Goal: Complete application form

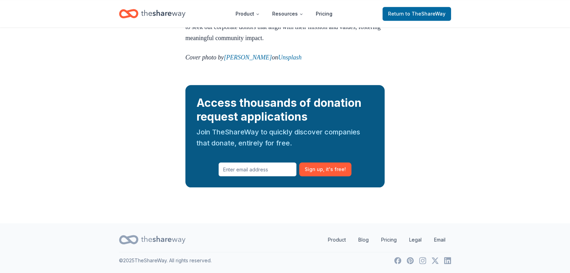
scroll to position [874, 0]
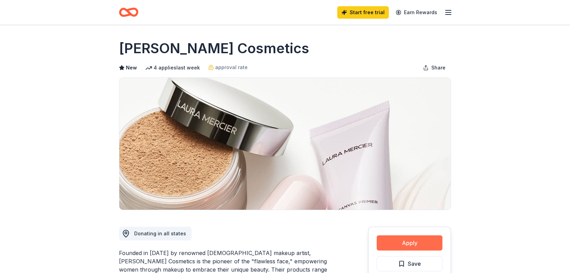
click at [408, 241] on button "Apply" at bounding box center [409, 242] width 66 height 15
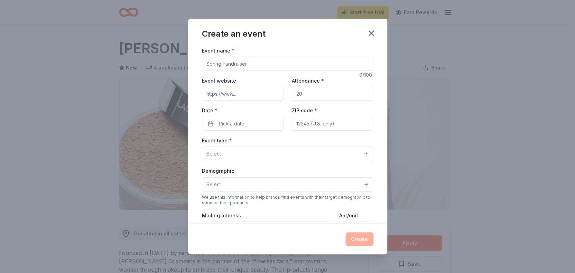
click at [262, 63] on input "Event name *" at bounding box center [287, 64] width 171 height 14
click at [260, 63] on input "Staff/Community Appreciation" at bounding box center [287, 64] width 171 height 14
type input "Staff/Community Appreciation Event"
click at [251, 91] on input "Event website" at bounding box center [243, 94] width 82 height 14
click at [302, 96] on input "Attendance *" at bounding box center [333, 94] width 82 height 14
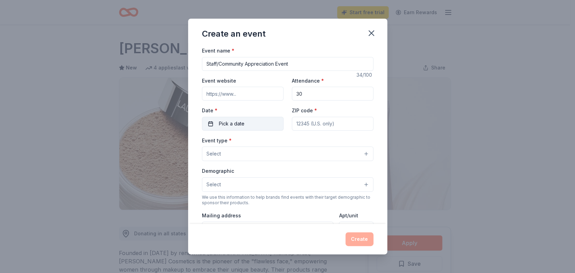
type input "30"
click at [248, 126] on button "Pick a date" at bounding box center [243, 124] width 82 height 14
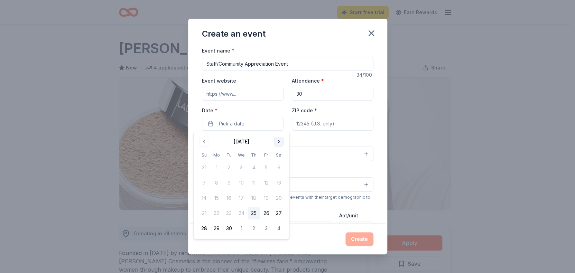
click at [277, 143] on button "Go to next month" at bounding box center [279, 142] width 10 height 10
click at [279, 197] on button "15" at bounding box center [278, 198] width 12 height 12
click at [330, 121] on input "ZIP code *" at bounding box center [333, 124] width 82 height 14
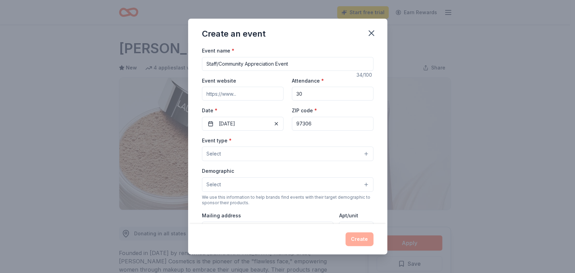
type input "97306"
click at [230, 149] on button "Select" at bounding box center [287, 154] width 171 height 15
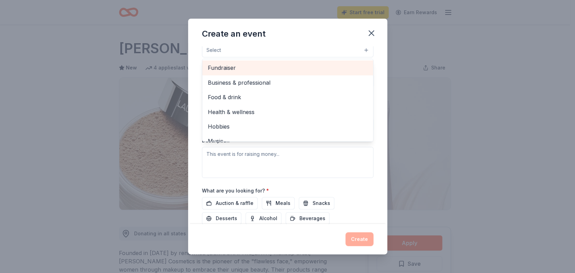
click at [255, 66] on span "Fundraiser" at bounding box center [288, 67] width 160 height 9
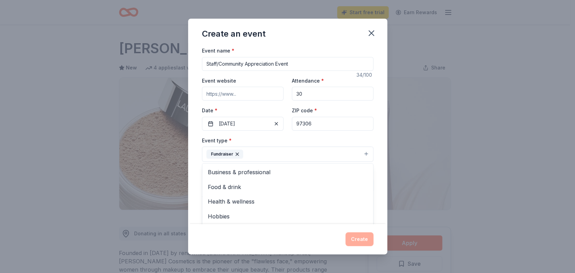
click at [365, 118] on div "Event name * Staff/Community Appreciation Event 34 /100 Event website Attendanc…" at bounding box center [287, 206] width 171 height 320
click at [314, 153] on button "Fundraiser" at bounding box center [287, 154] width 171 height 15
click at [369, 132] on div "Event name * Staff/Community Appreciation Event 34 /100 Event website Attendanc…" at bounding box center [287, 135] width 199 height 178
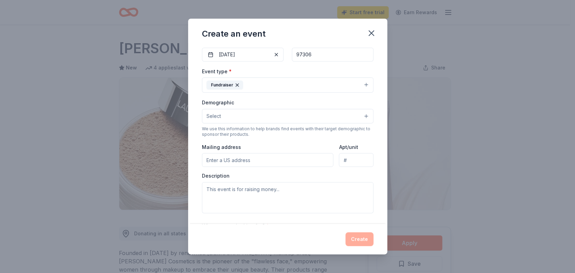
click at [305, 115] on button "Select" at bounding box center [287, 116] width 171 height 15
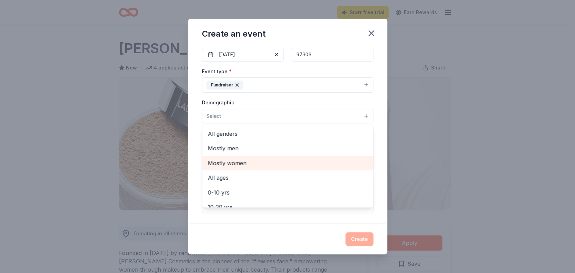
click at [236, 162] on span "Mostly women" at bounding box center [288, 163] width 160 height 9
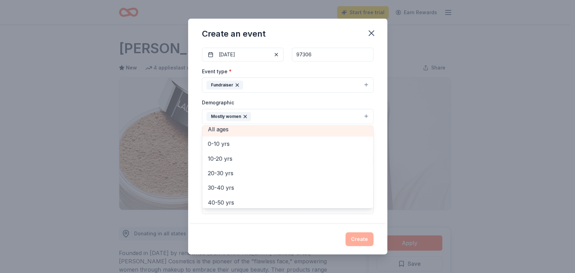
scroll to position [96, 0]
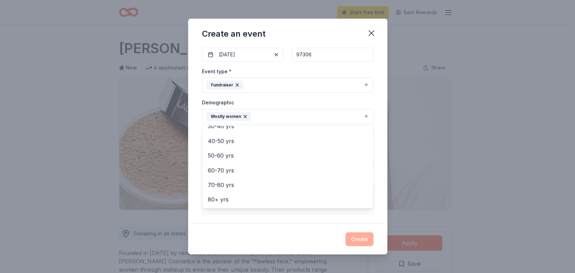
click at [375, 183] on div "Event name * Staff/Community Appreciation Event 34 /100 Event website Attendanc…" at bounding box center [287, 135] width 199 height 178
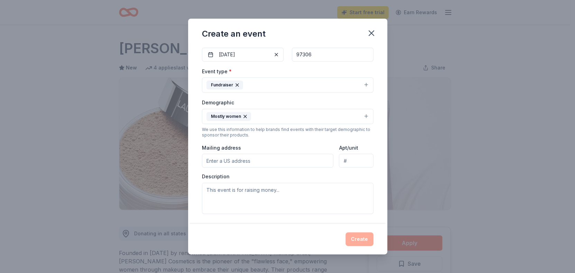
scroll to position [104, 0]
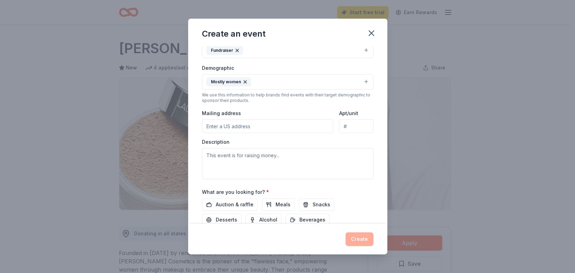
click at [224, 124] on input "Mailing address" at bounding box center [268, 126] width 132 height 14
type input "1243 Peace Street Southeast, Salem, OR, 97302"
click at [226, 157] on textarea at bounding box center [287, 163] width 171 height 31
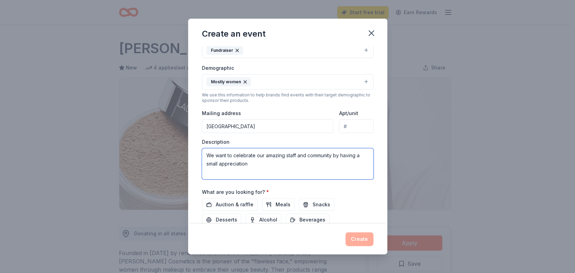
click at [220, 163] on textarea "We want to celebrate our amazing staff and community by having a small apprecia…" at bounding box center [287, 163] width 171 height 31
click at [307, 171] on textarea "We want to celebrate our amazing staff and community by having a small event to…" at bounding box center [287, 163] width 171 height 31
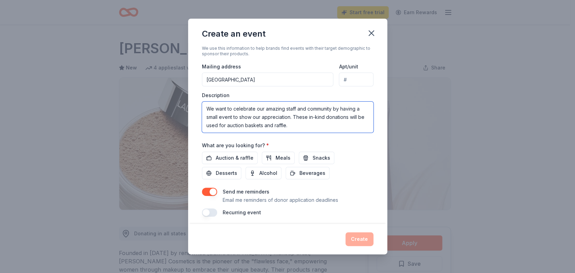
scroll to position [152, 0]
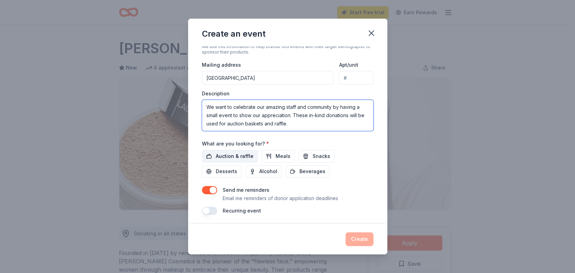
type textarea "We want to celebrate our amazing staff and community by having a small event to…"
click at [237, 154] on span "Auction & raffle" at bounding box center [235, 156] width 38 height 8
click at [356, 236] on button "Create" at bounding box center [359, 239] width 28 height 14
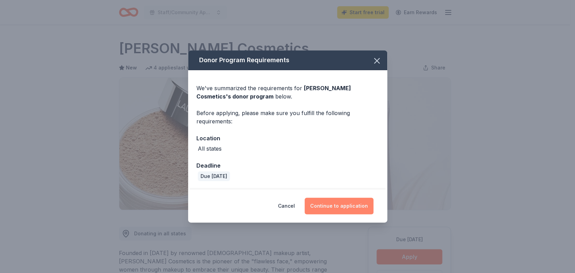
click at [336, 204] on button "Continue to application" at bounding box center [339, 206] width 69 height 17
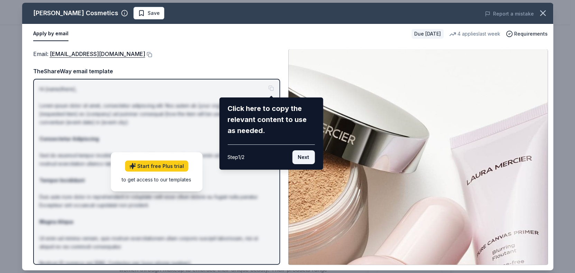
click at [305, 157] on button "Next" at bounding box center [303, 157] width 22 height 14
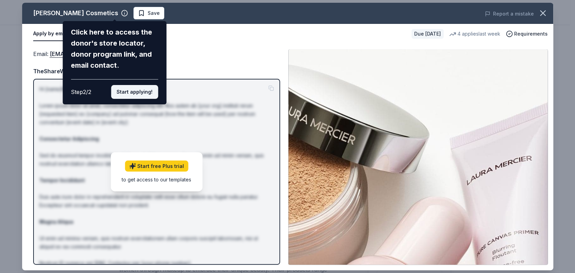
click at [133, 92] on button "Start applying!" at bounding box center [134, 92] width 47 height 14
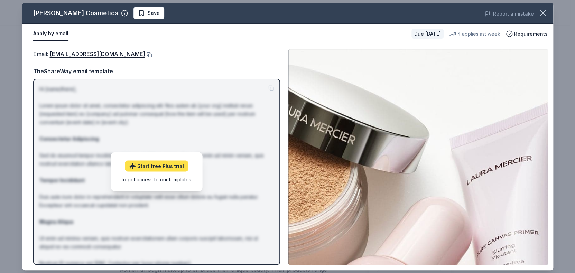
click at [162, 165] on link "Start free Plus trial" at bounding box center [156, 165] width 63 height 11
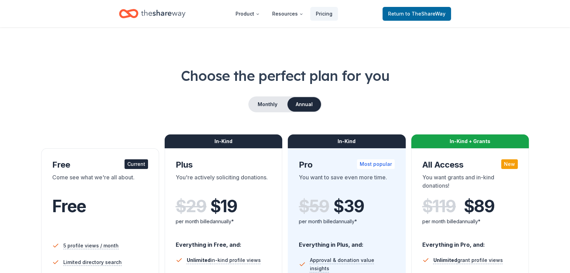
click at [102, 213] on div "Free" at bounding box center [100, 206] width 96 height 19
